Goal: Find specific page/section: Find specific page/section

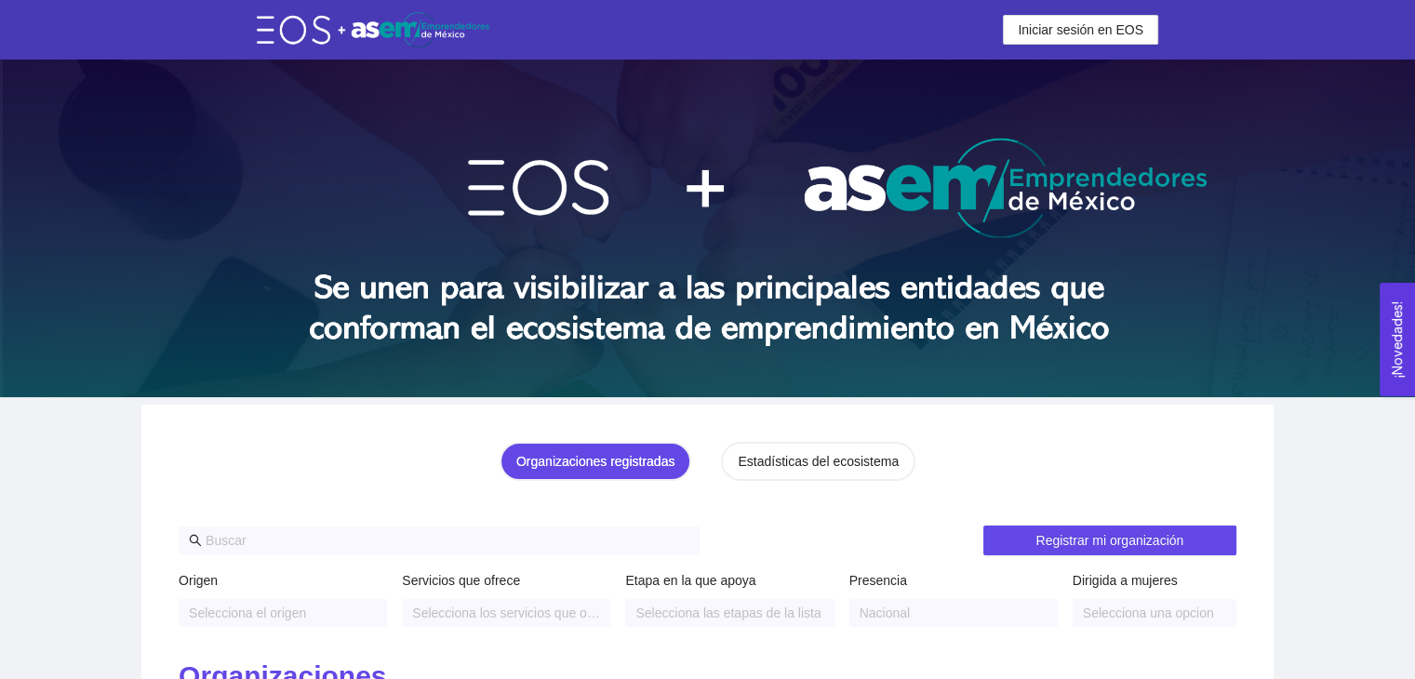
click at [1108, 4] on header "Iniciar sesión en EOS Iniciar sesión en EOS" at bounding box center [707, 30] width 1415 height 60
click at [1101, 21] on span "Iniciar sesión en EOS" at bounding box center [1081, 30] width 126 height 20
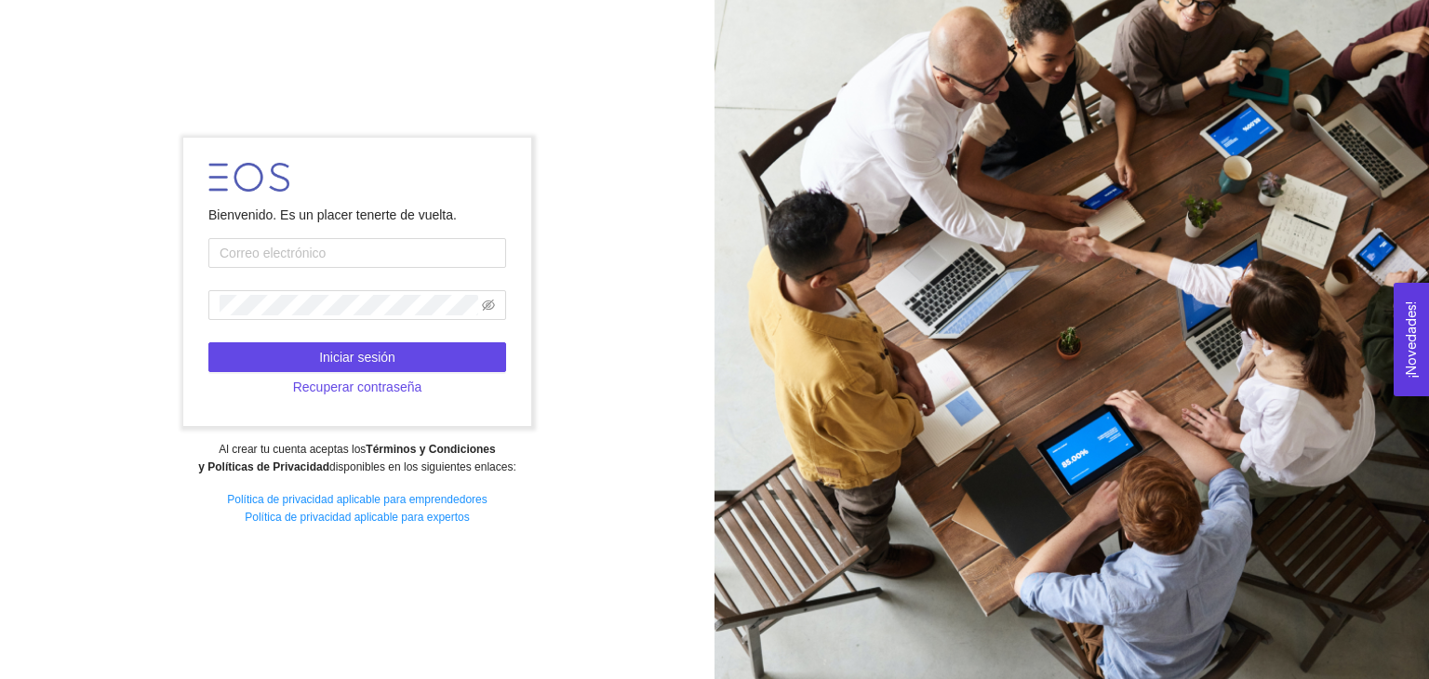
type input "[EMAIL_ADDRESS][DOMAIN_NAME]"
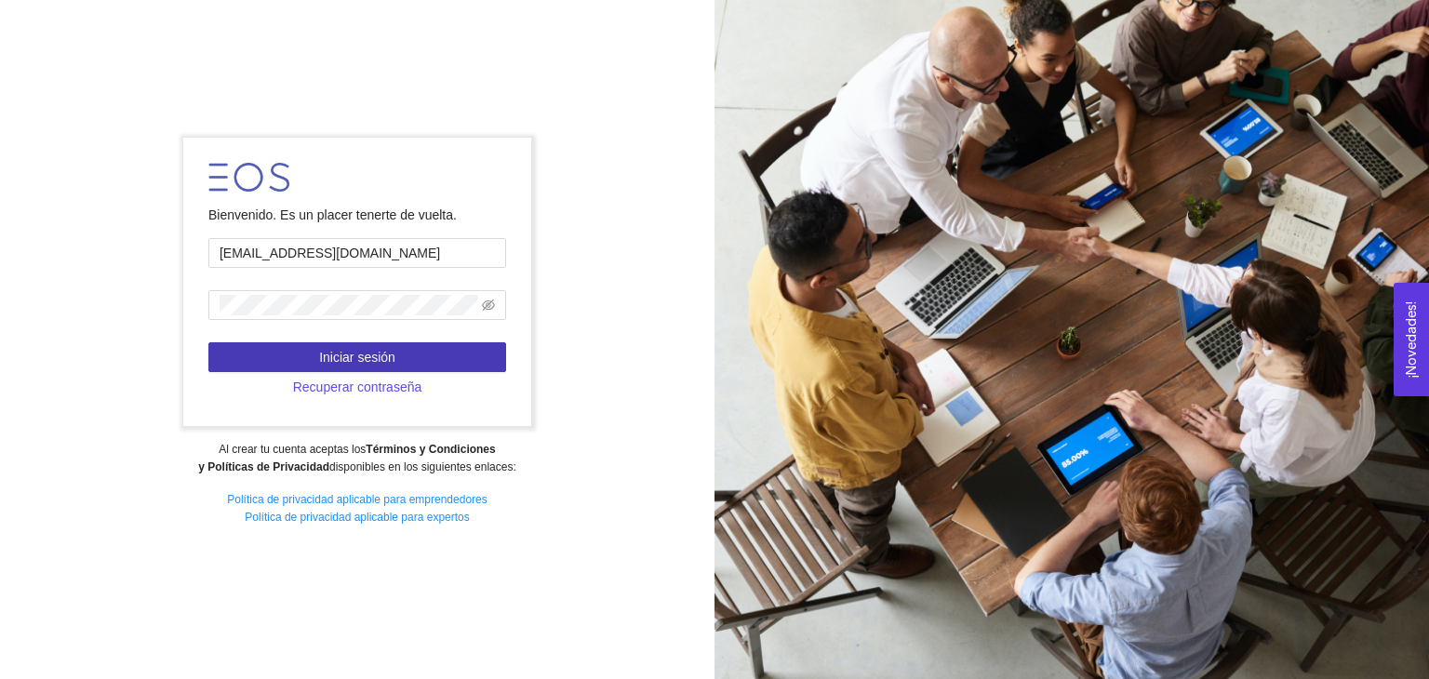
click at [403, 366] on button "Iniciar sesión" at bounding box center [357, 357] width 298 height 30
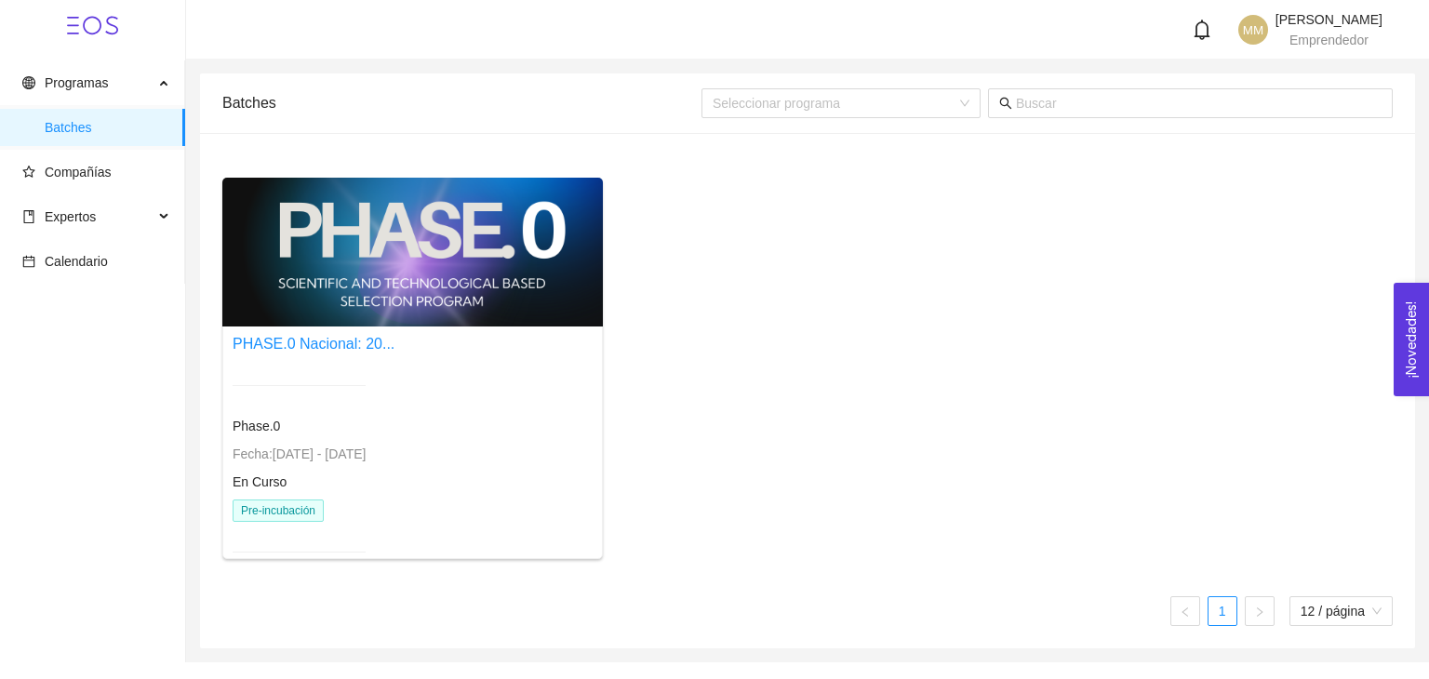
click at [381, 302] on div at bounding box center [412, 252] width 381 height 149
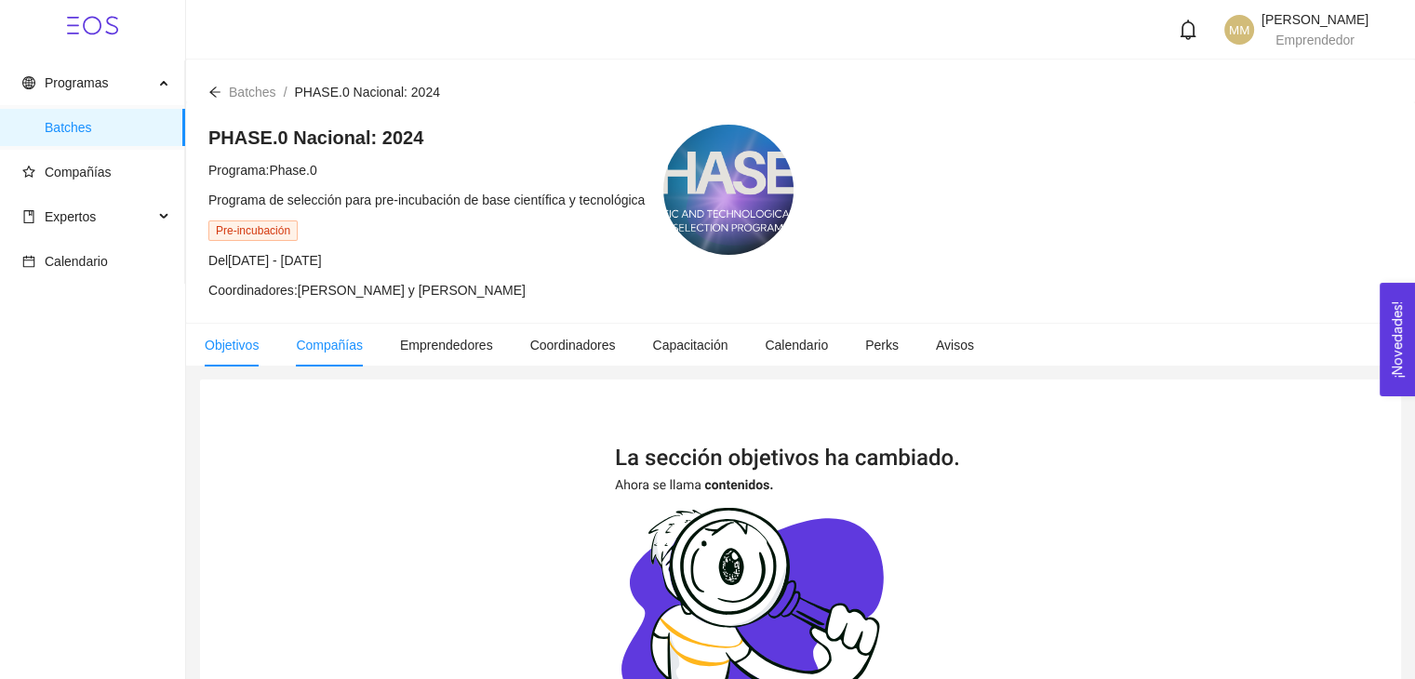
click at [358, 338] on span "Compañías" at bounding box center [329, 345] width 67 height 15
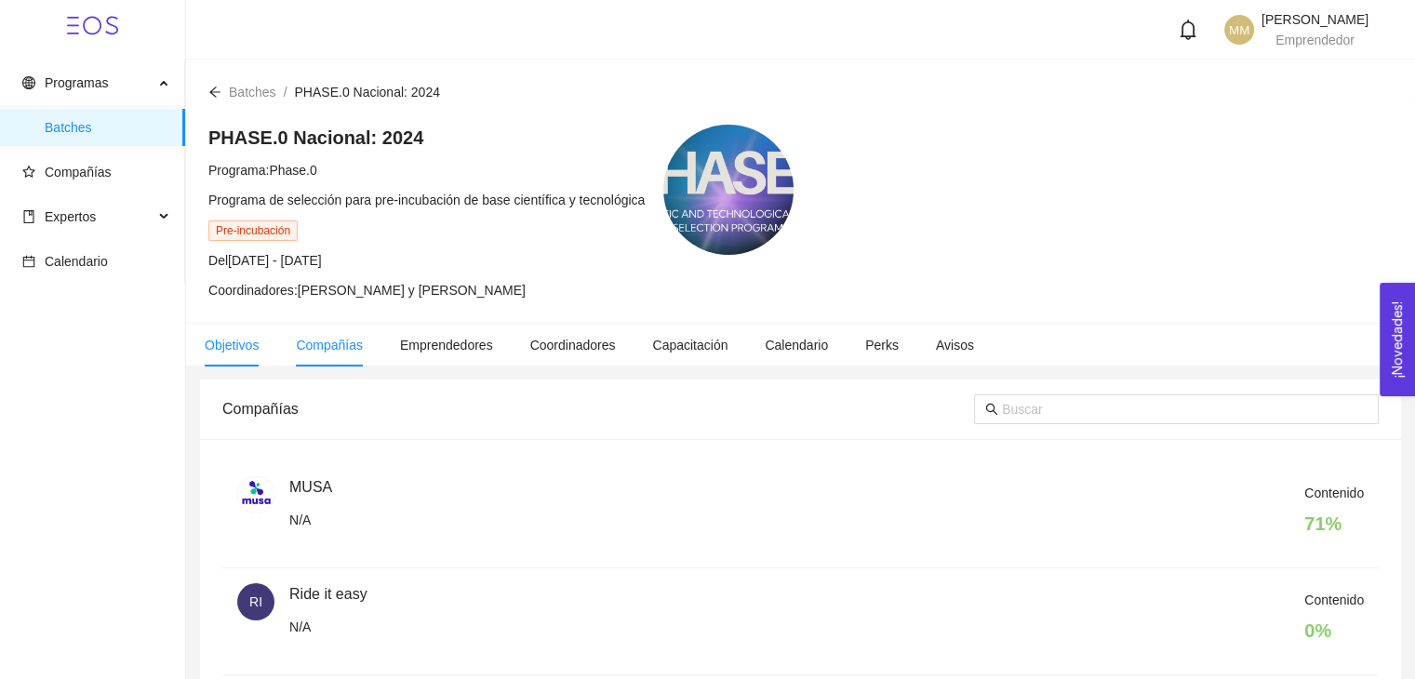
click at [258, 354] on li "Objetivos" at bounding box center [231, 345] width 91 height 43
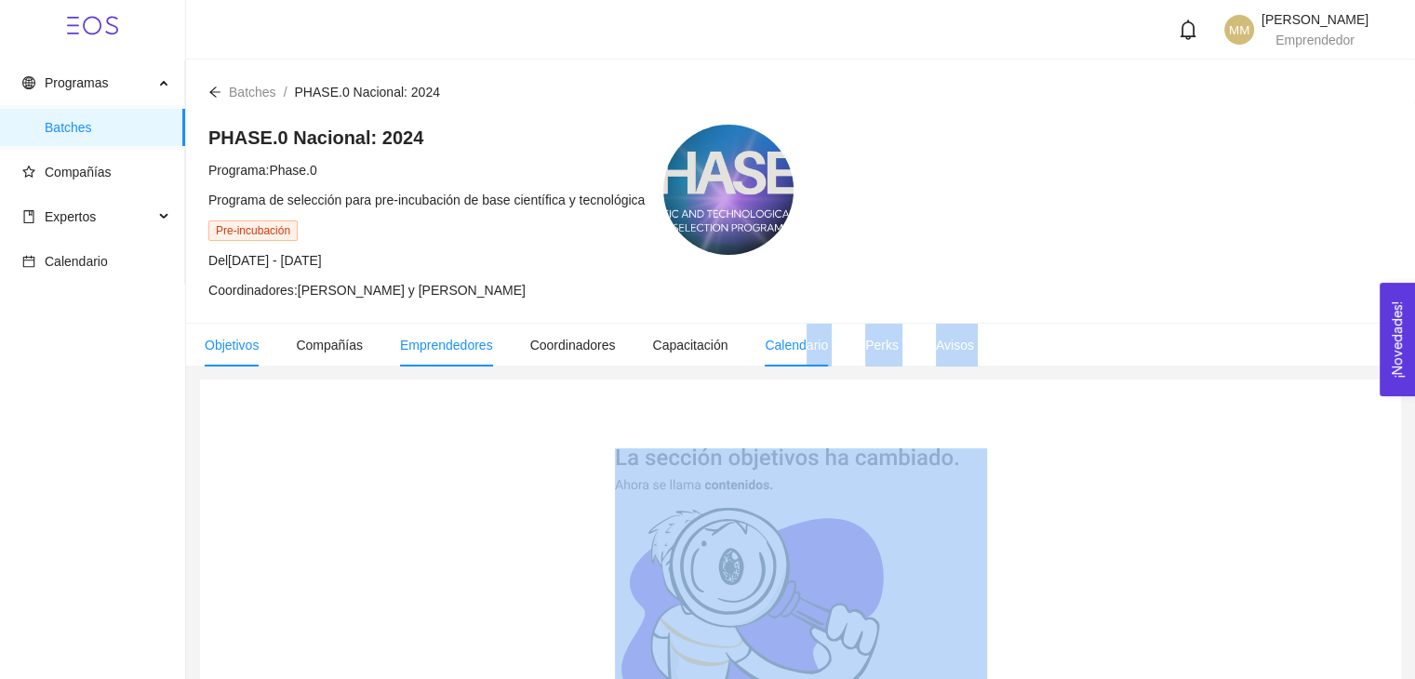
drag, startPoint x: 439, startPoint y: 369, endPoint x: 802, endPoint y: 350, distance: 363.4
click at [802, 350] on main "Batches / PHASE.0 Nacional: 2024 / PHASE.0 Nacional: 2024 Programa: Phase.0 Pro…" at bounding box center [800, 552] width 1229 height 984
click at [1102, 376] on main "Batches / PHASE.0 Nacional: 2024 / PHASE.0 Nacional: 2024 Programa: Phase.0 Pro…" at bounding box center [800, 552] width 1229 height 984
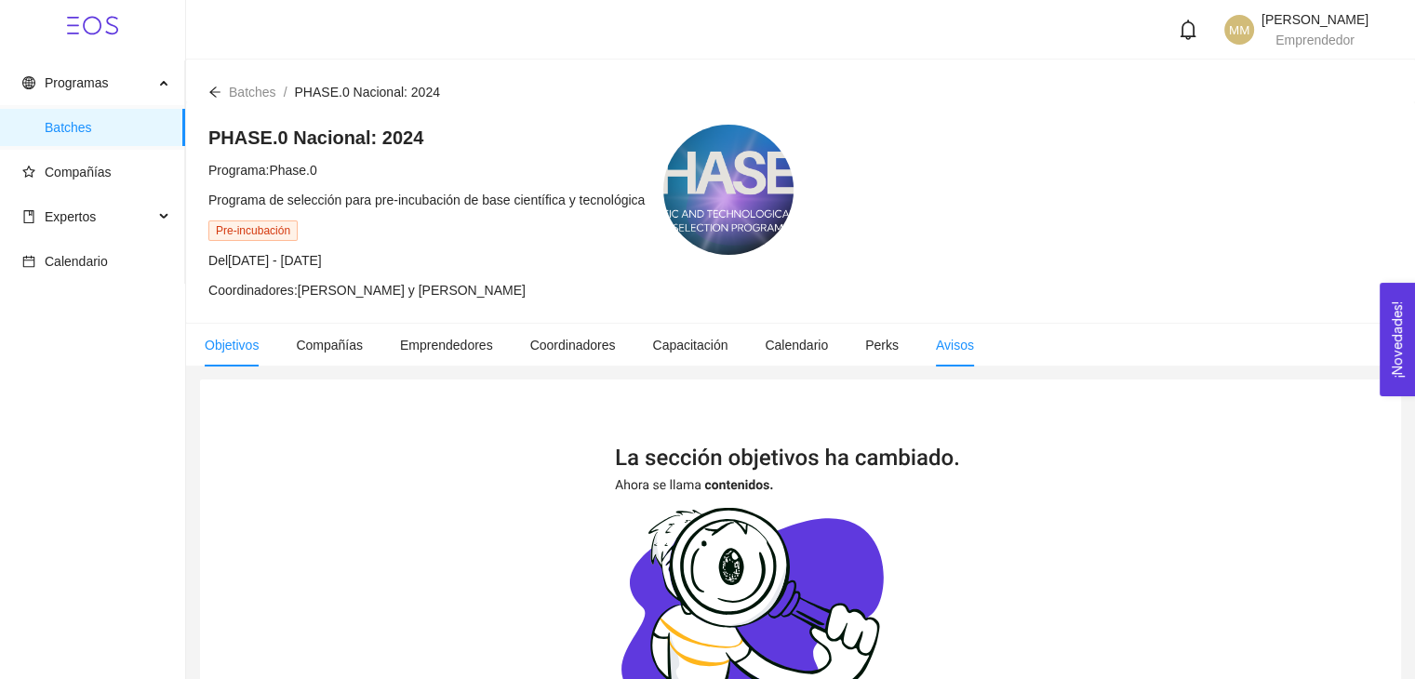
click at [922, 362] on li "Avisos" at bounding box center [954, 345] width 75 height 43
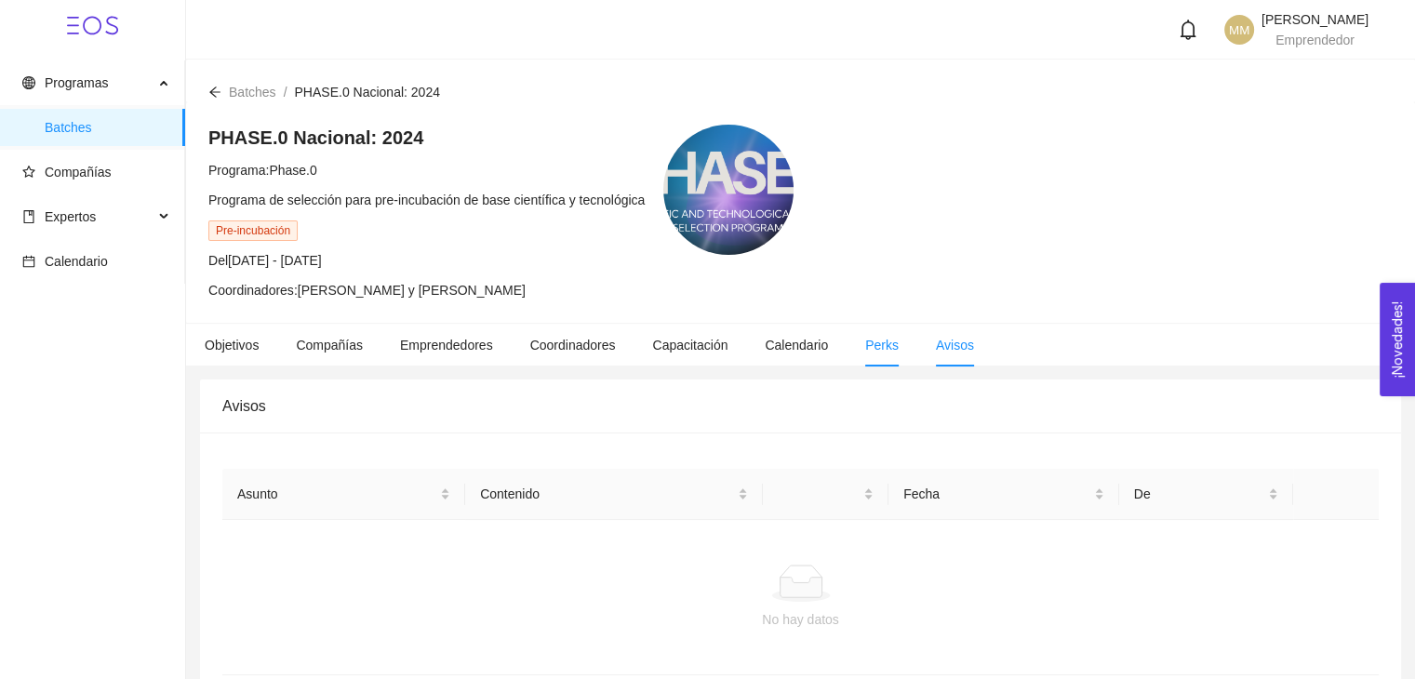
click at [865, 353] on span "Perks" at bounding box center [881, 345] width 33 height 15
click at [756, 349] on li "Calendario" at bounding box center [796, 345] width 100 height 43
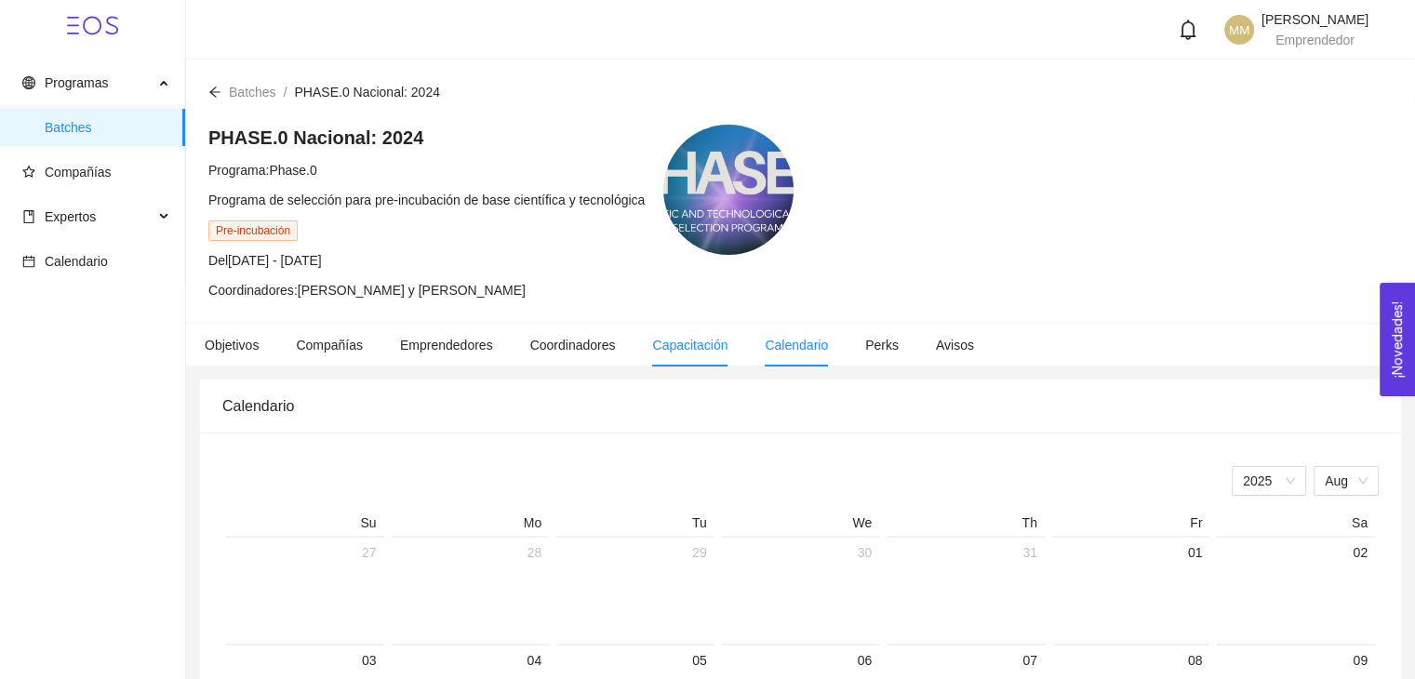
click at [671, 341] on span "Capacitación" at bounding box center [689, 345] width 75 height 15
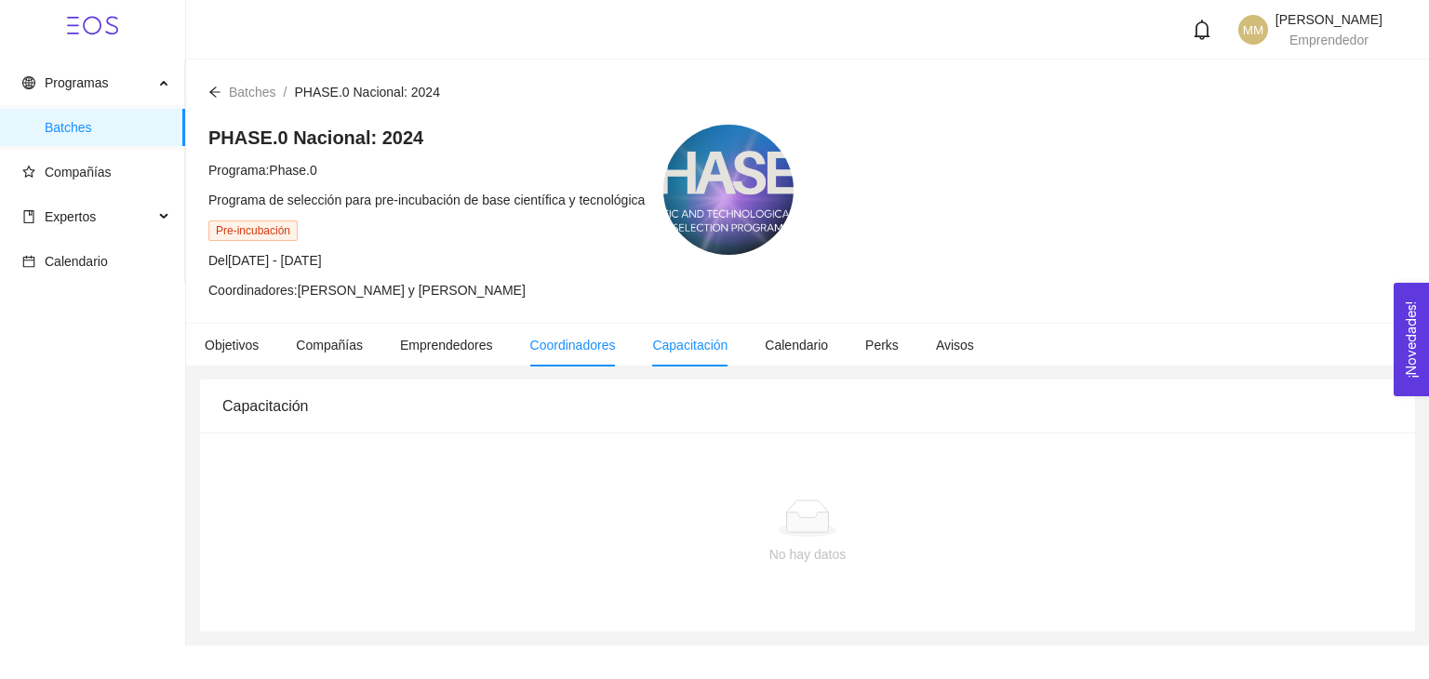
click at [567, 335] on li "Coordinadores" at bounding box center [573, 345] width 123 height 43
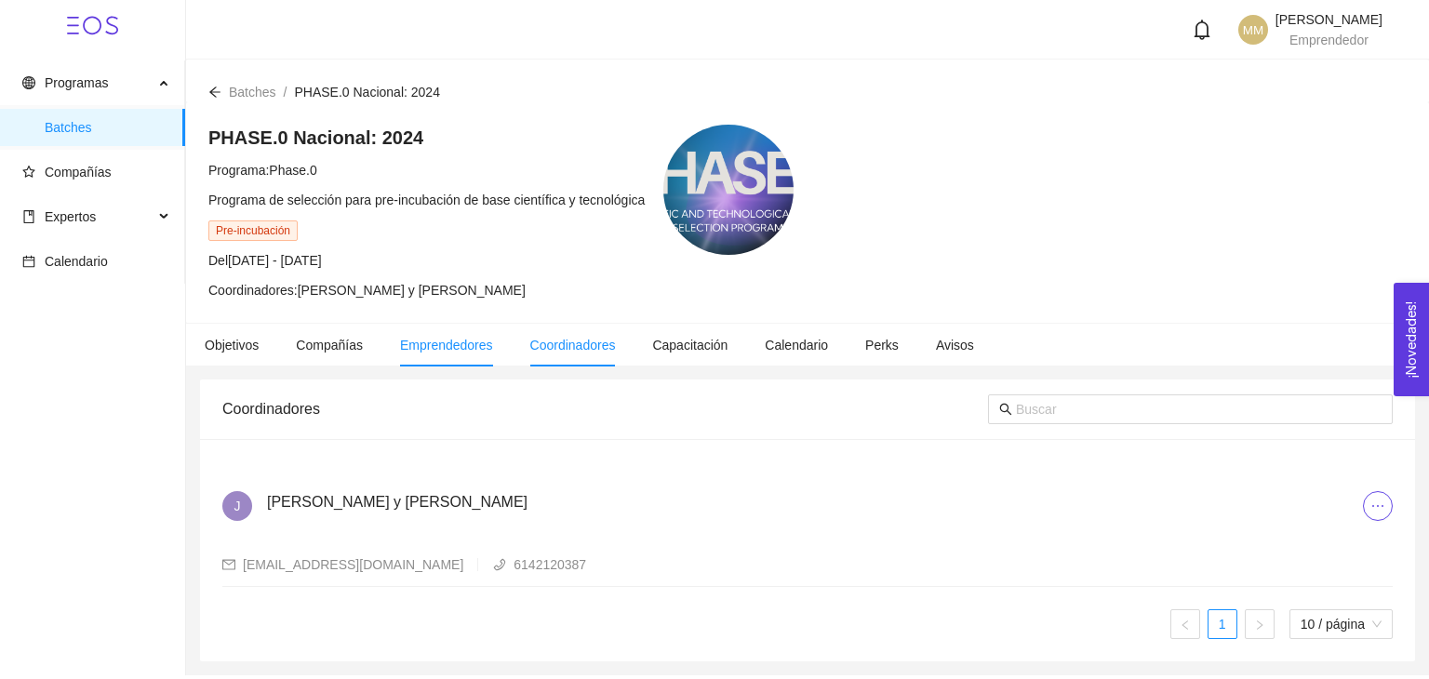
click at [447, 339] on span "Emprendedores" at bounding box center [446, 345] width 93 height 15
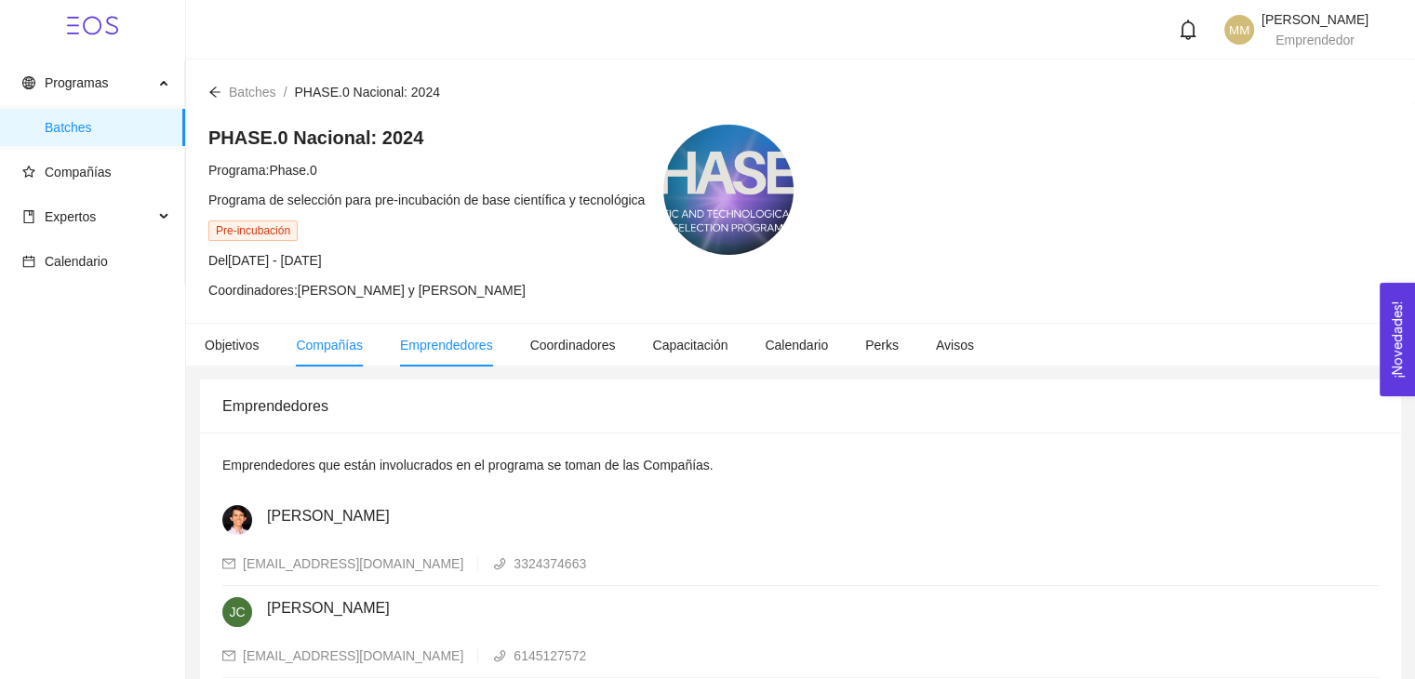
click at [312, 344] on span "Compañías" at bounding box center [329, 345] width 67 height 15
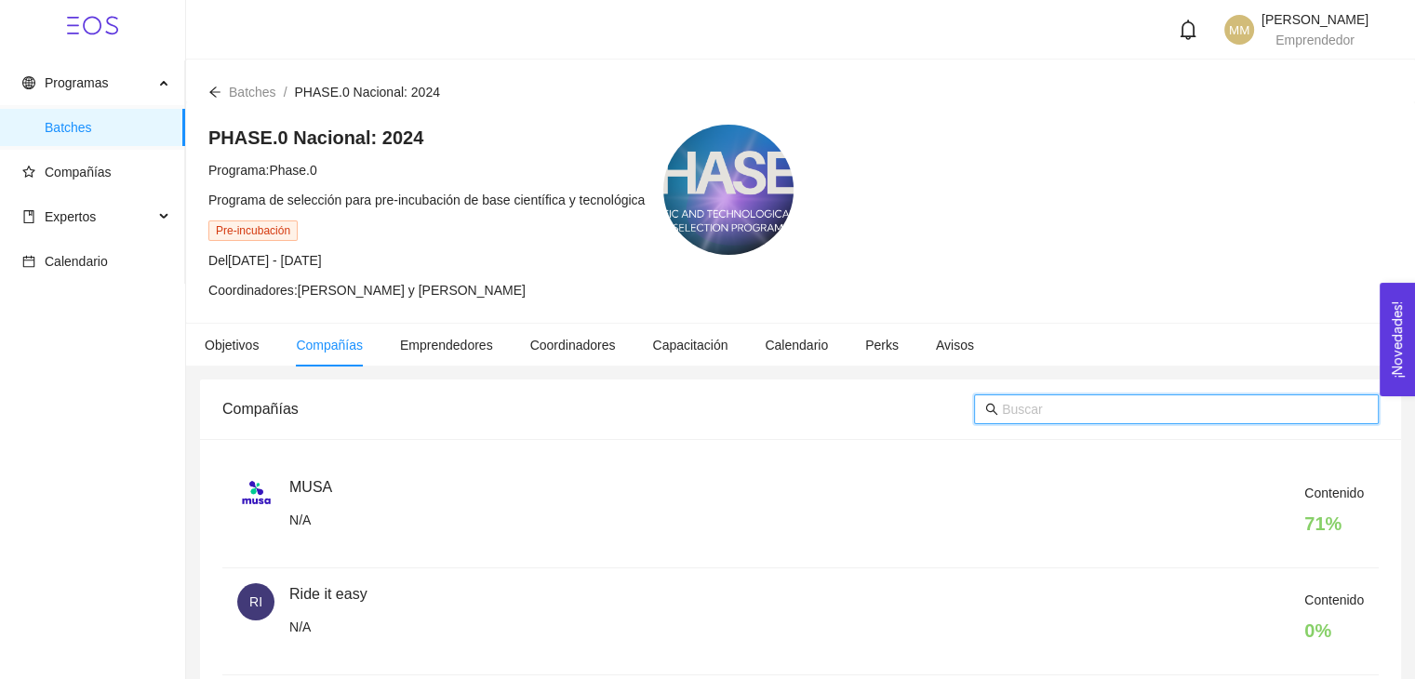
click at [1061, 418] on input "text" at bounding box center [1185, 409] width 366 height 20
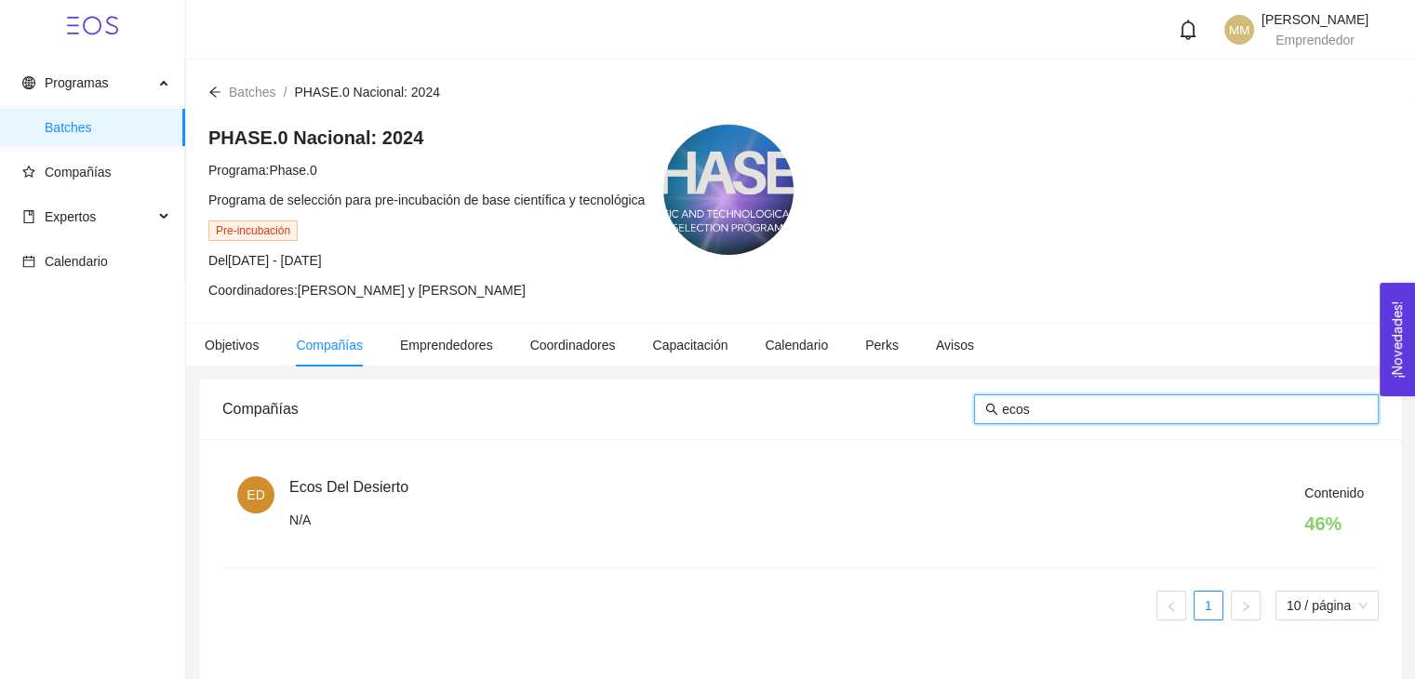
type input "ecos"
click at [325, 488] on div "Contenido 46 %" at bounding box center [826, 514] width 1075 height 63
click at [249, 497] on span "ED" at bounding box center [256, 494] width 18 height 37
click at [1318, 521] on h4 "46 %" at bounding box center [1334, 524] width 60 height 26
click at [1328, 486] on span "Contenido" at bounding box center [1334, 493] width 60 height 15
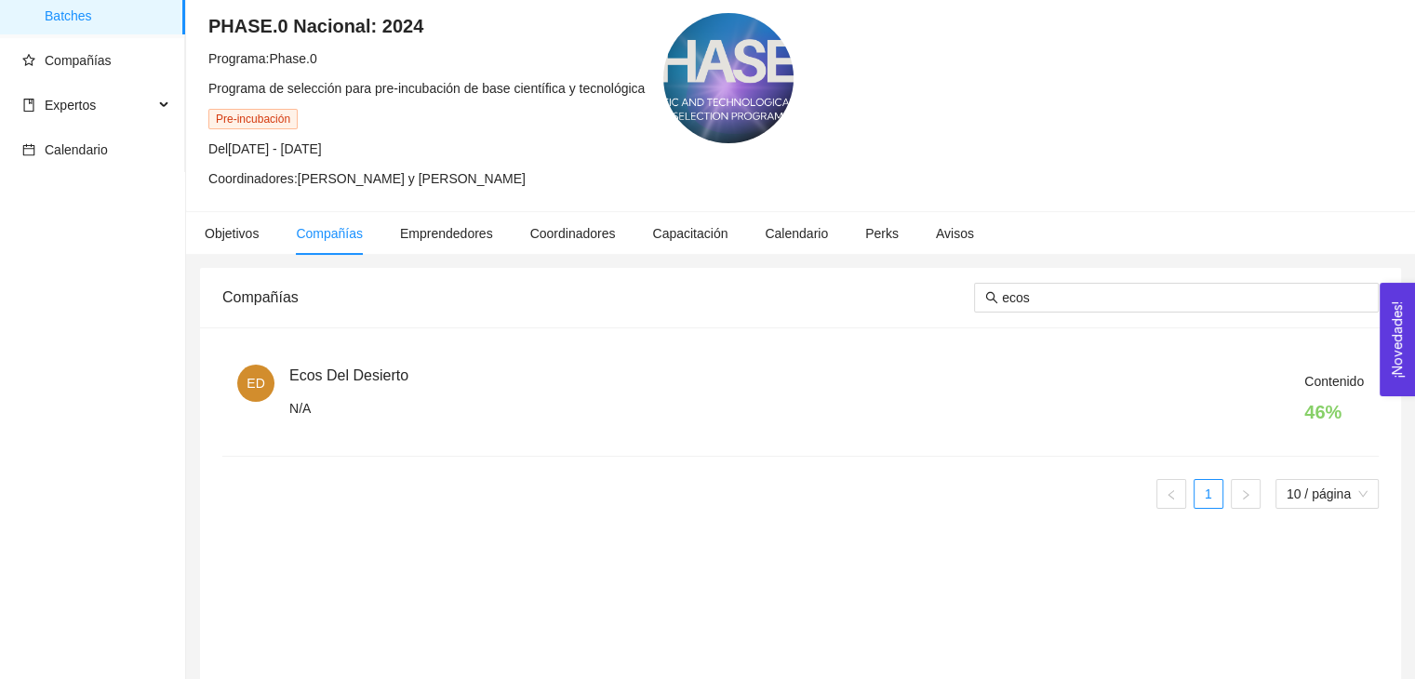
scroll to position [143, 0]
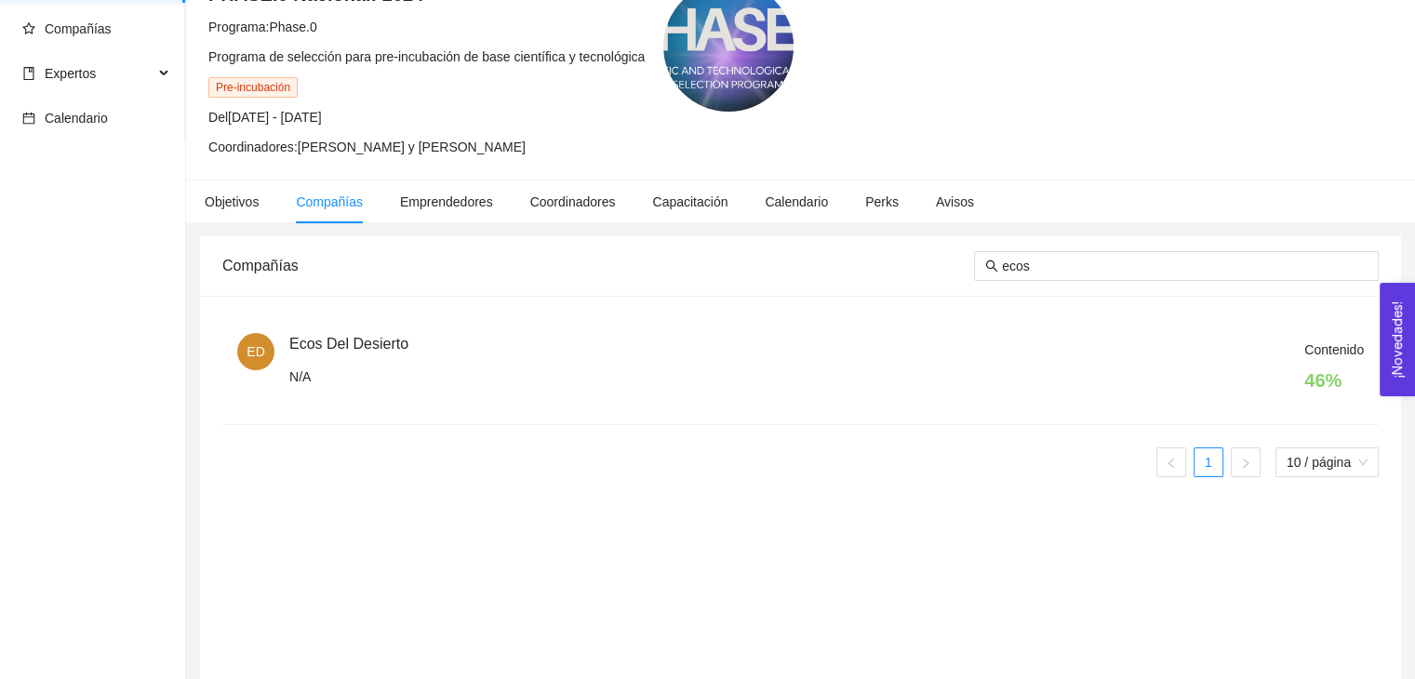
click at [255, 347] on span "ED" at bounding box center [256, 351] width 18 height 37
click at [339, 354] on div "Contenido 46 %" at bounding box center [826, 371] width 1075 height 63
click at [335, 341] on div "Contenido 46 %" at bounding box center [826, 371] width 1075 height 63
click at [295, 366] on div "Contenido 46 %" at bounding box center [826, 371] width 1075 height 63
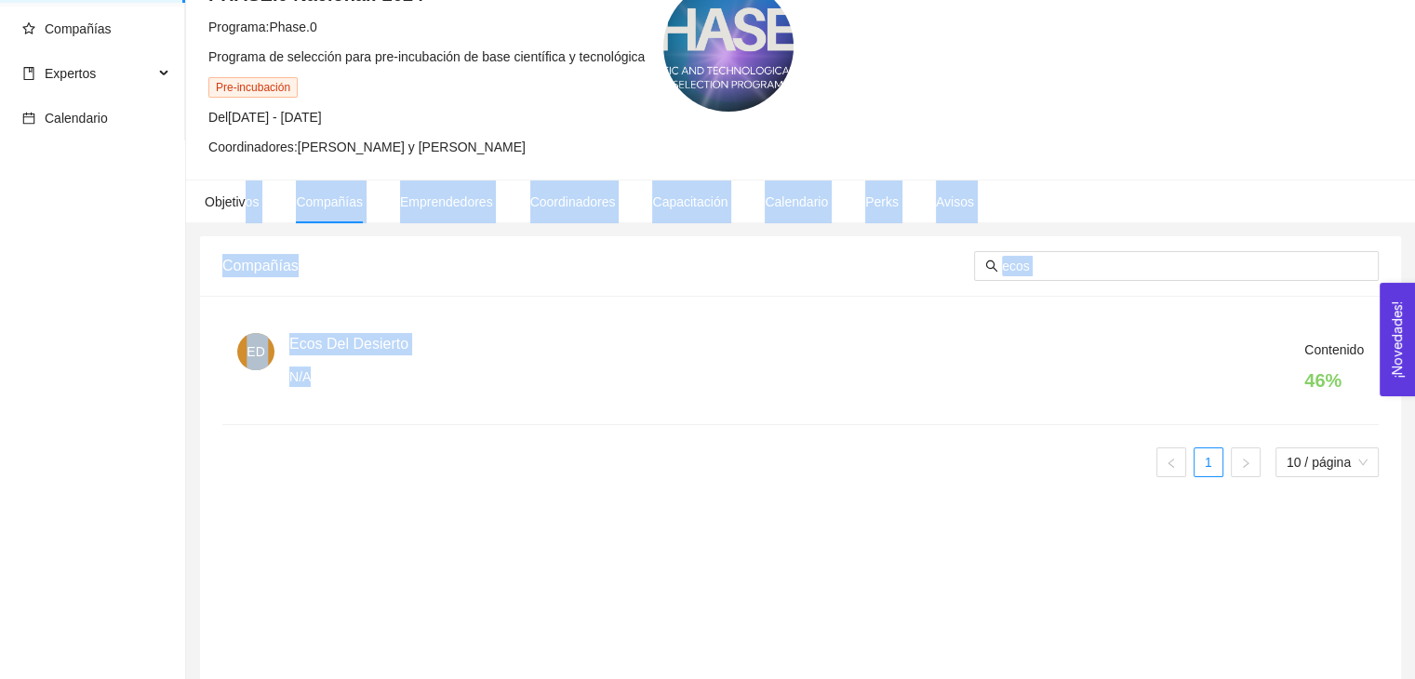
drag, startPoint x: 248, startPoint y: 214, endPoint x: 436, endPoint y: 373, distance: 246.2
click at [436, 373] on main "Batches / PHASE.0 Nacional: 2024 / PHASE.0 Nacional: 2024 Programa: Phase.0 Pro…" at bounding box center [800, 362] width 1229 height 892
click at [436, 373] on div "Contenido 46 %" at bounding box center [826, 371] width 1075 height 63
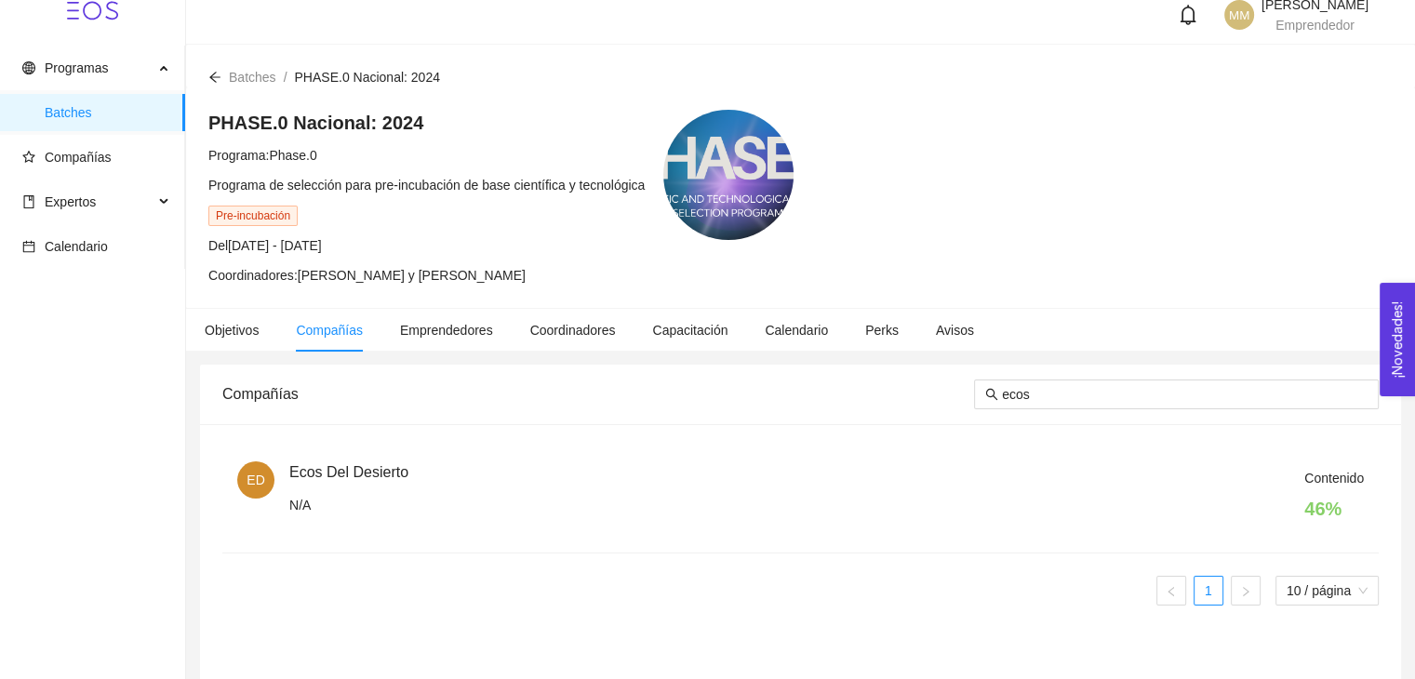
scroll to position [0, 0]
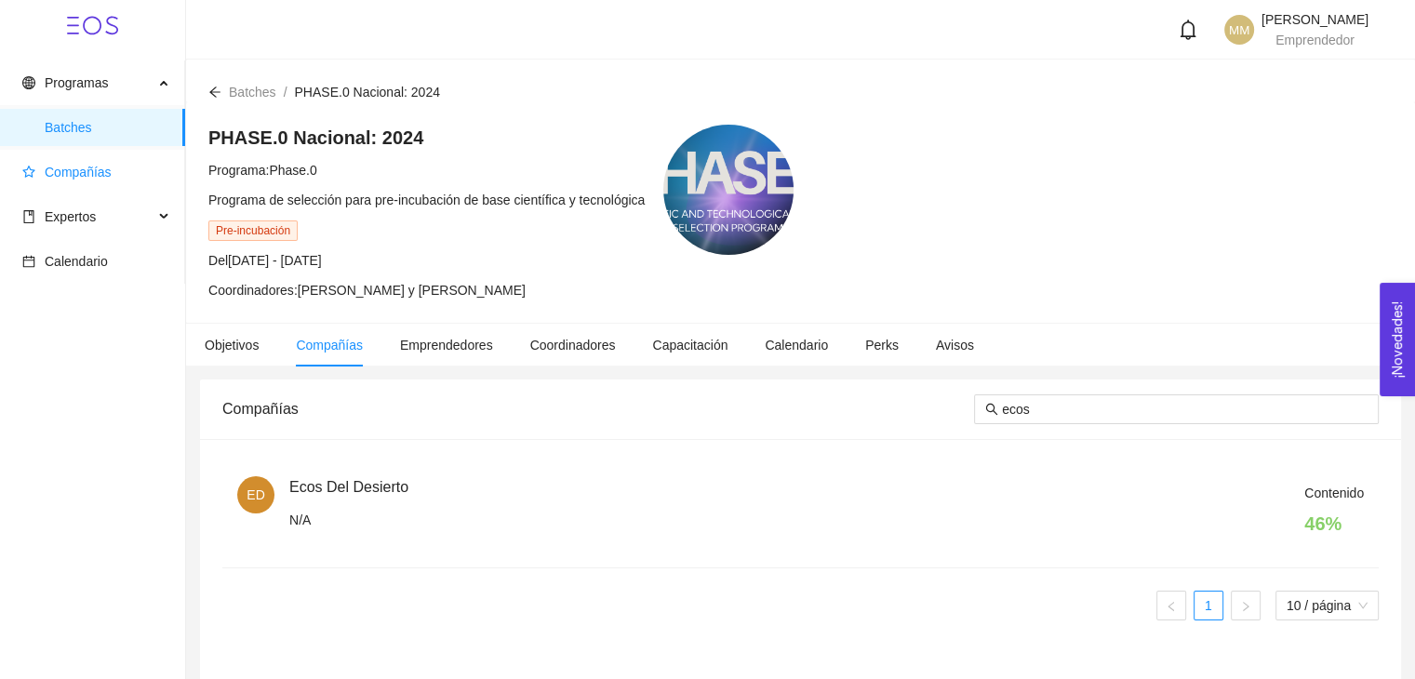
click at [60, 180] on span "Compañías" at bounding box center [78, 172] width 67 height 15
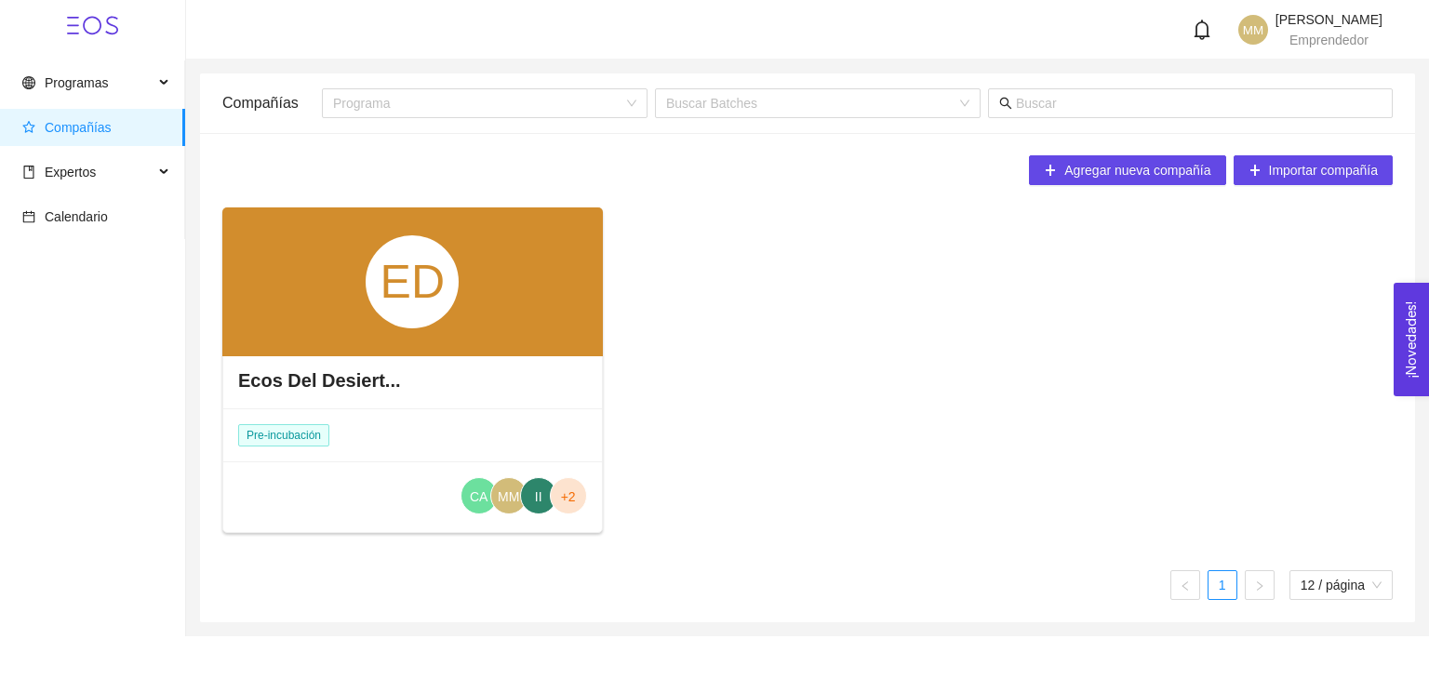
click at [297, 366] on div "Ecos Del Desiert..." at bounding box center [412, 381] width 379 height 56
click at [319, 415] on div "Pre-incubación" at bounding box center [285, 435] width 125 height 52
click at [537, 492] on span "II" at bounding box center [538, 496] width 7 height 37
click at [502, 488] on span "MM" at bounding box center [508, 496] width 21 height 37
click at [602, 508] on div "ED Ecos Del Desiert... Pre-incubación CA MM II +2" at bounding box center [412, 370] width 381 height 326
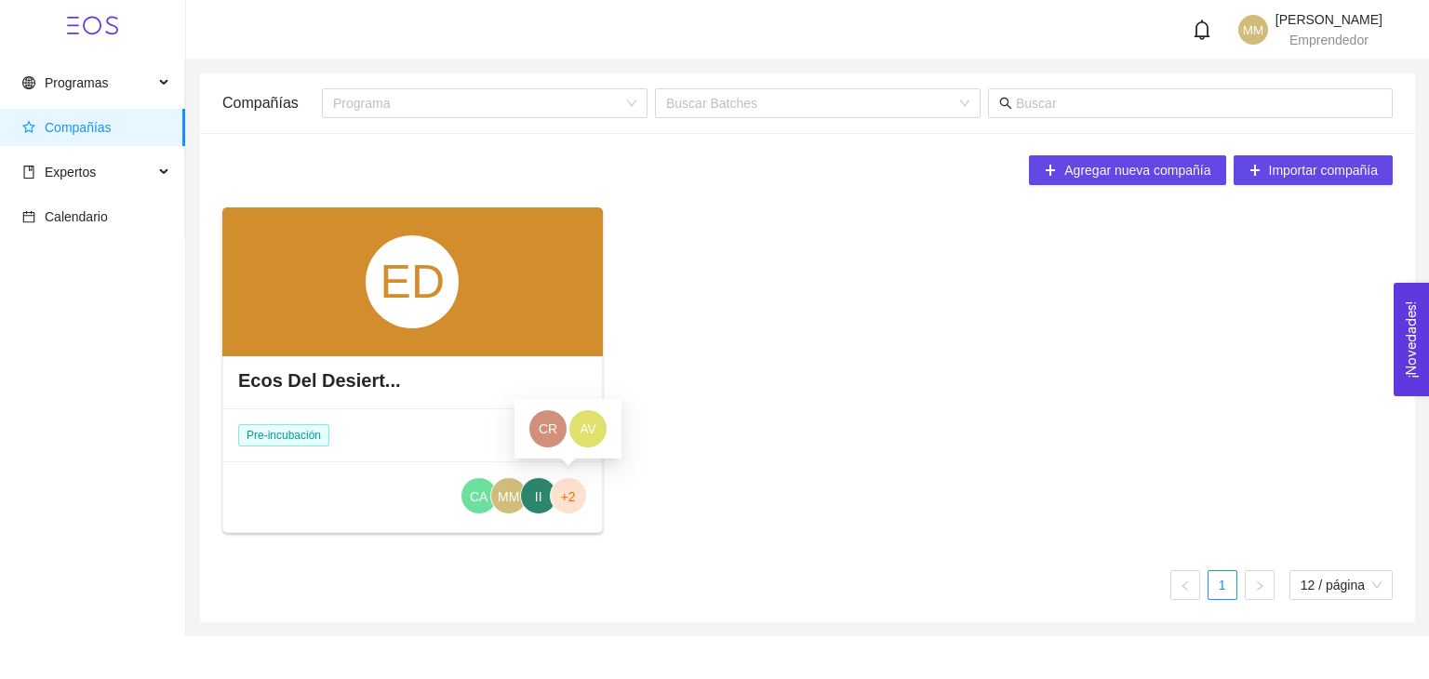
click at [572, 504] on span "+2" at bounding box center [568, 496] width 15 height 37
click at [540, 495] on span "II" at bounding box center [538, 496] width 7 height 37
click at [287, 387] on h4 "Ecos Del Desiert..." at bounding box center [319, 381] width 163 height 26
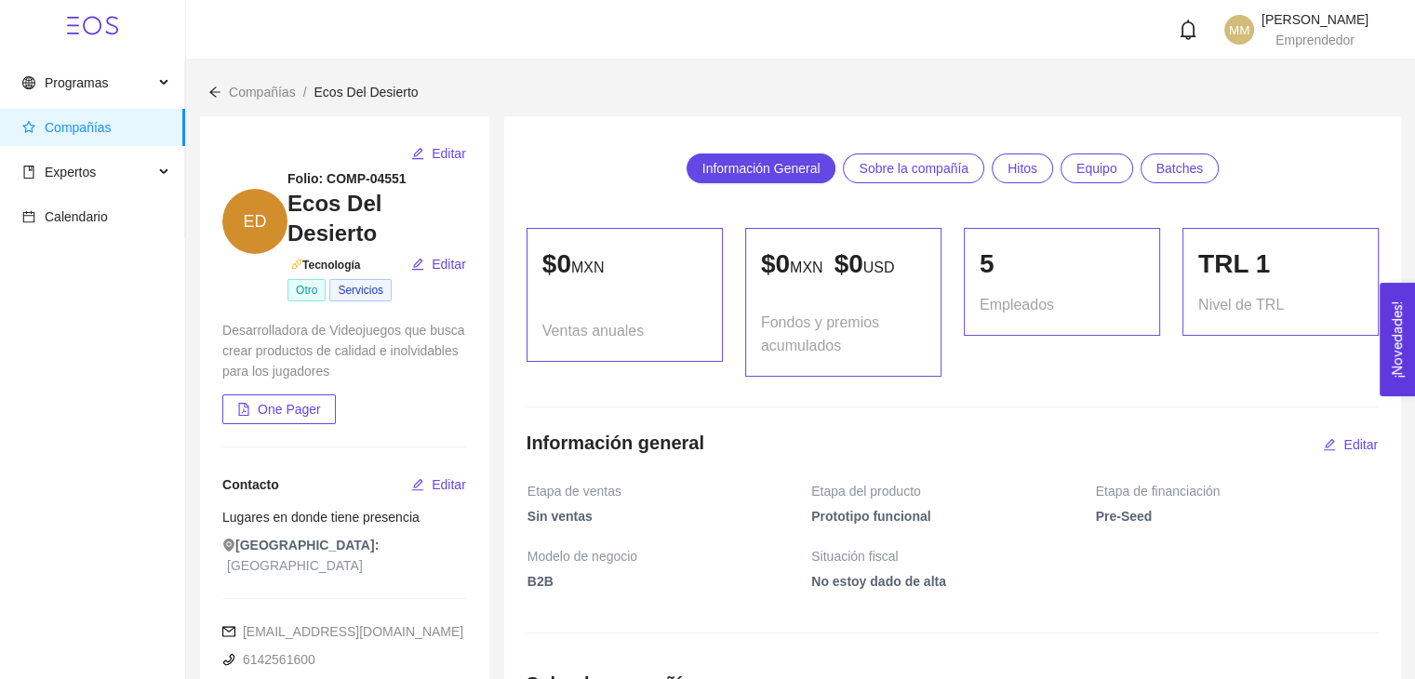
click at [279, 195] on span "ED" at bounding box center [254, 221] width 65 height 65
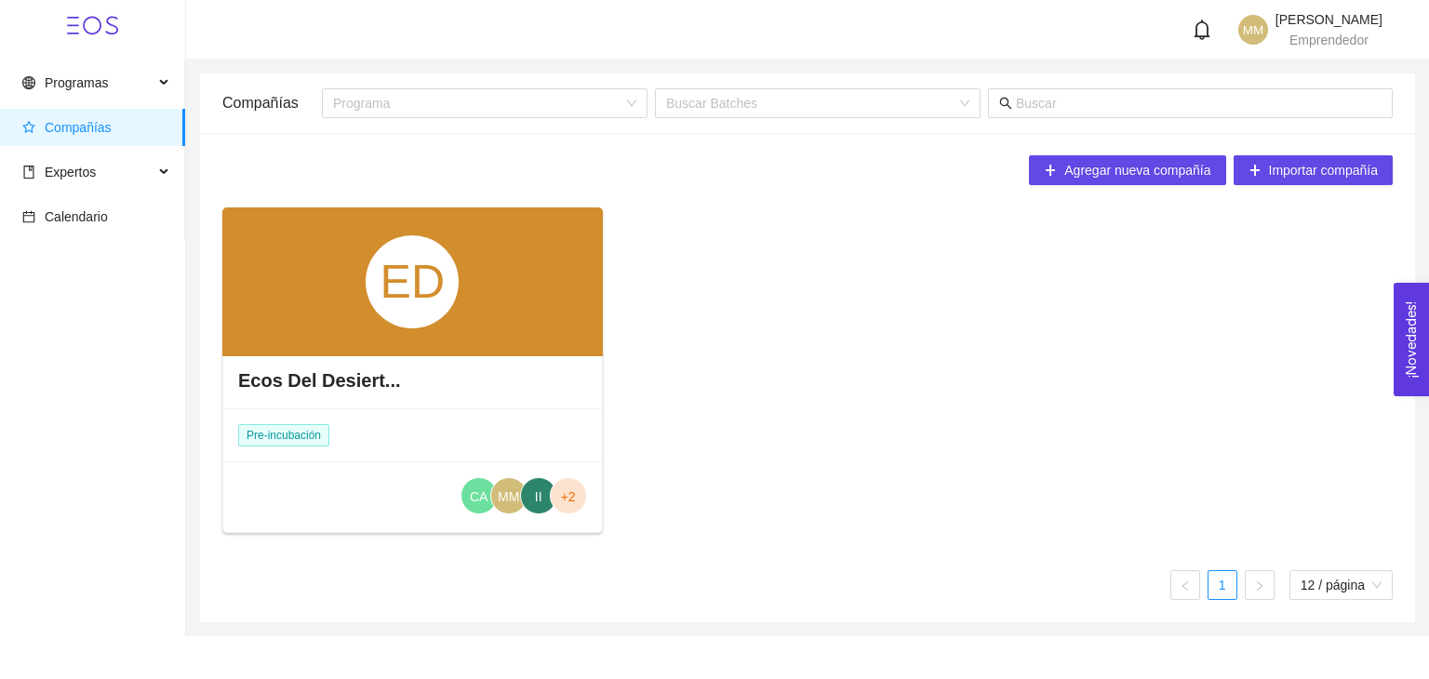
click at [430, 263] on div "ED" at bounding box center [412, 281] width 93 height 93
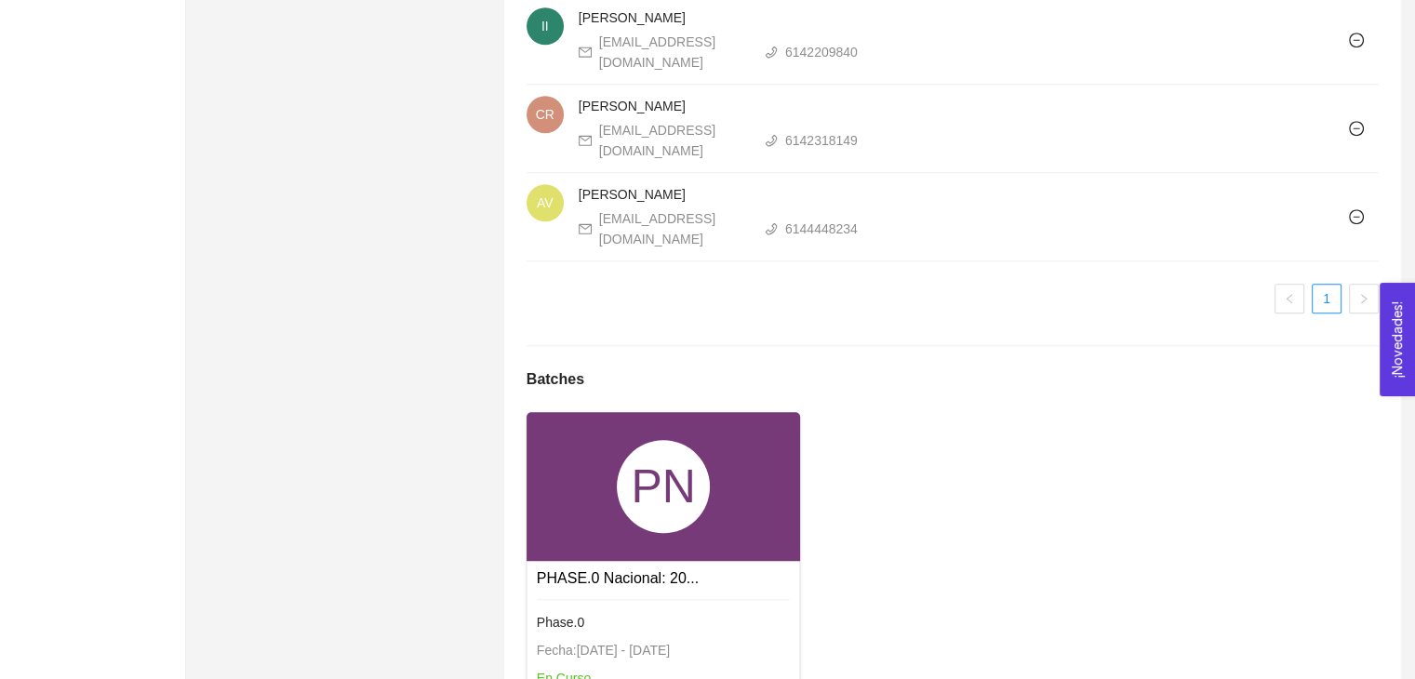
scroll to position [1732, 0]
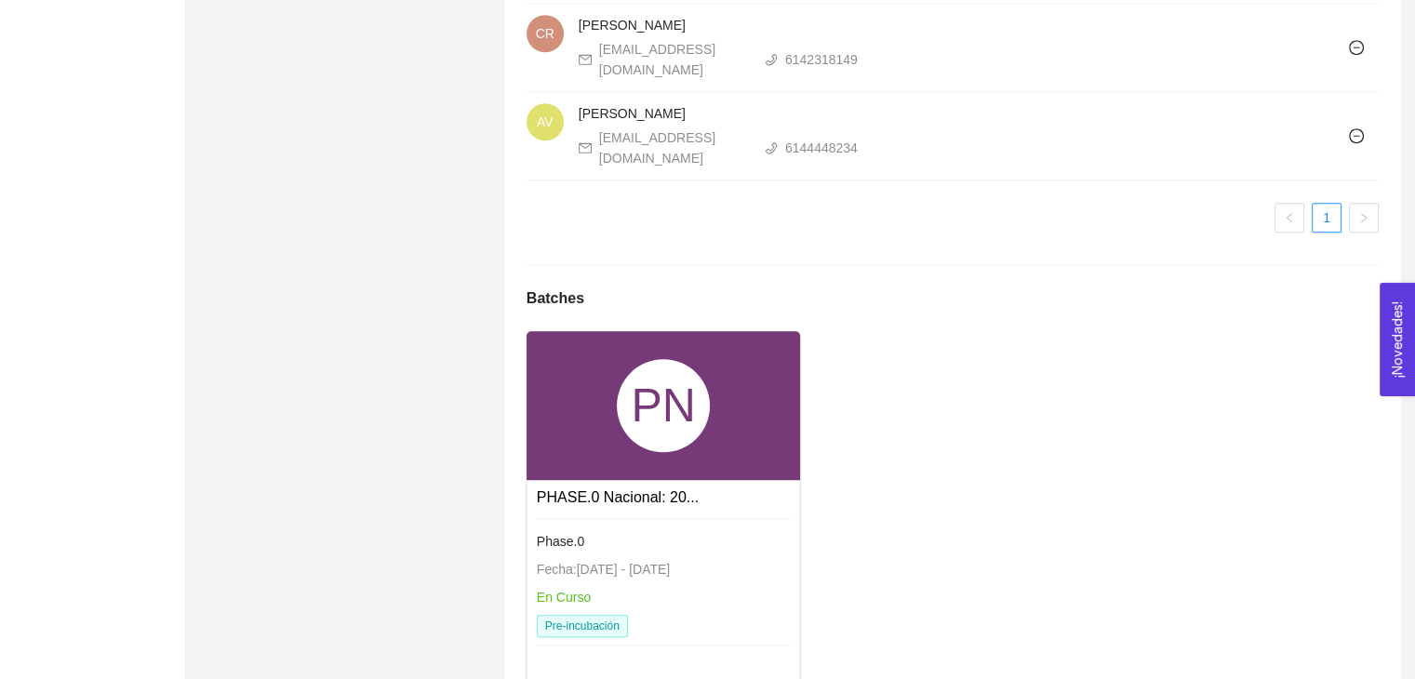
click at [769, 518] on div "Phase.0 Fecha: [DATE] - [DATE] En Curso Pre-incubación" at bounding box center [664, 584] width 254 height 132
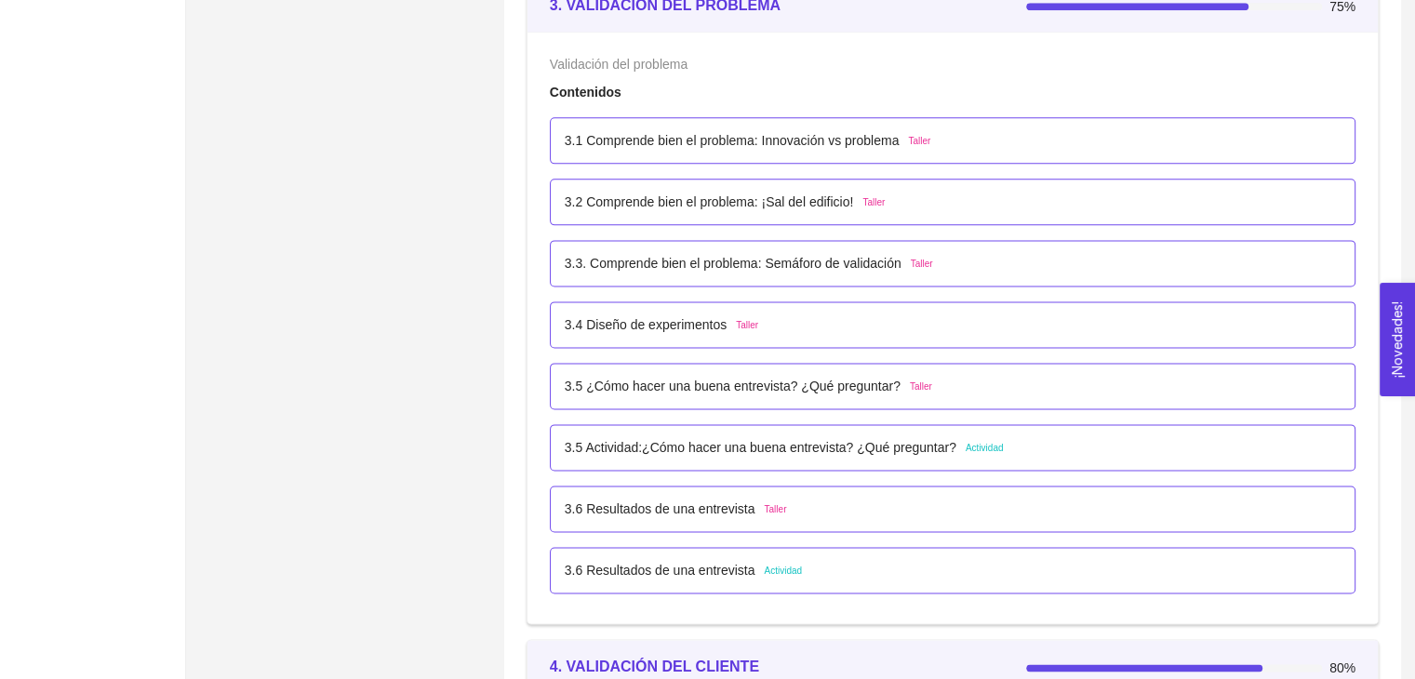
scroll to position [3018, 0]
